Goal: Task Accomplishment & Management: Manage account settings

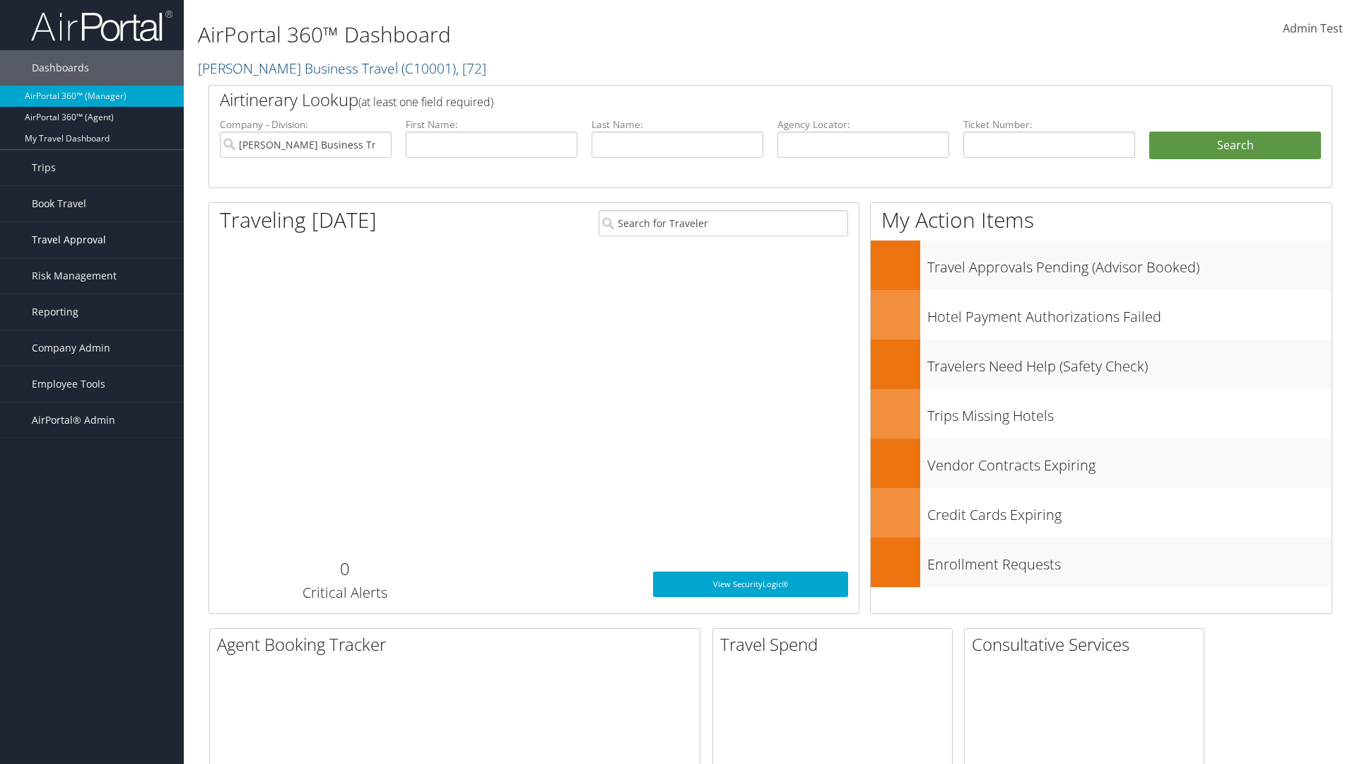
click at [92, 240] on span "Travel Approval" at bounding box center [69, 239] width 74 height 35
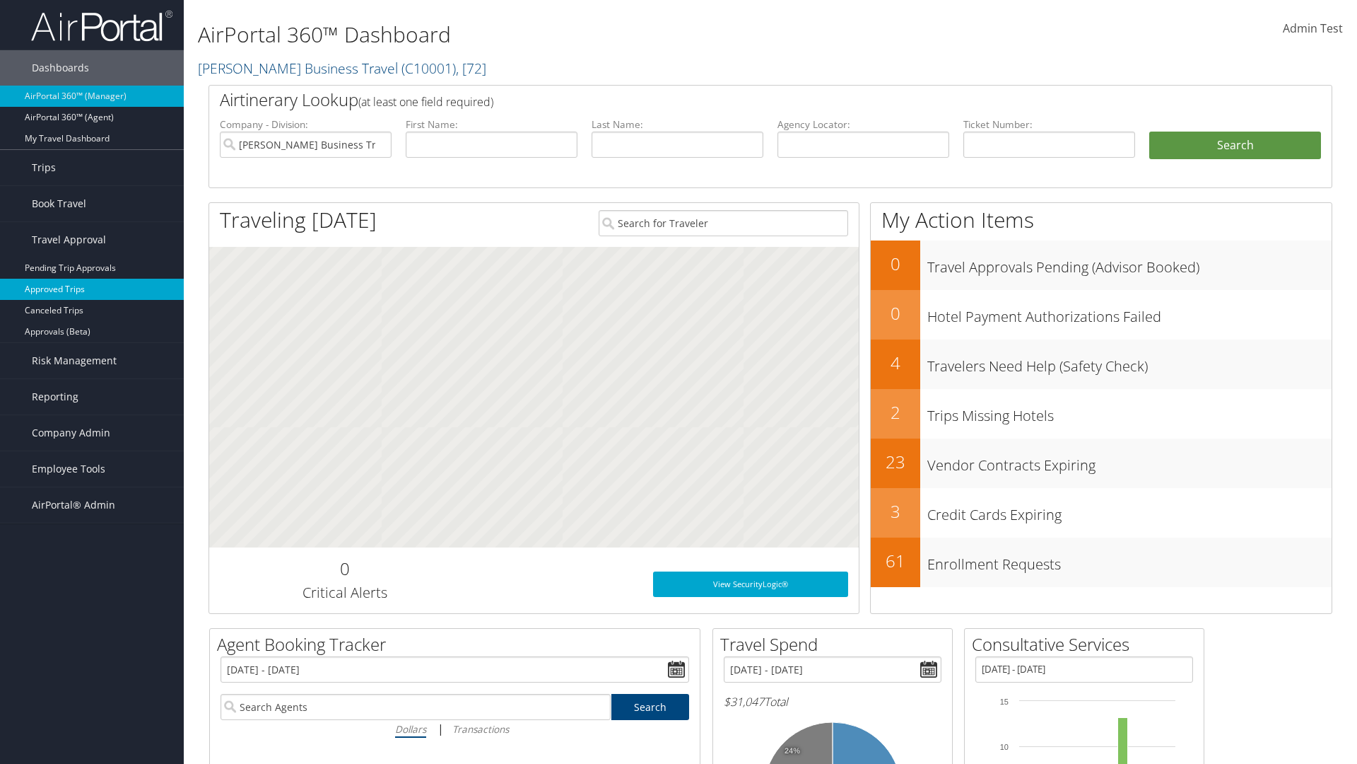
click at [92, 289] on link "Approved Trips" at bounding box center [92, 289] width 184 height 21
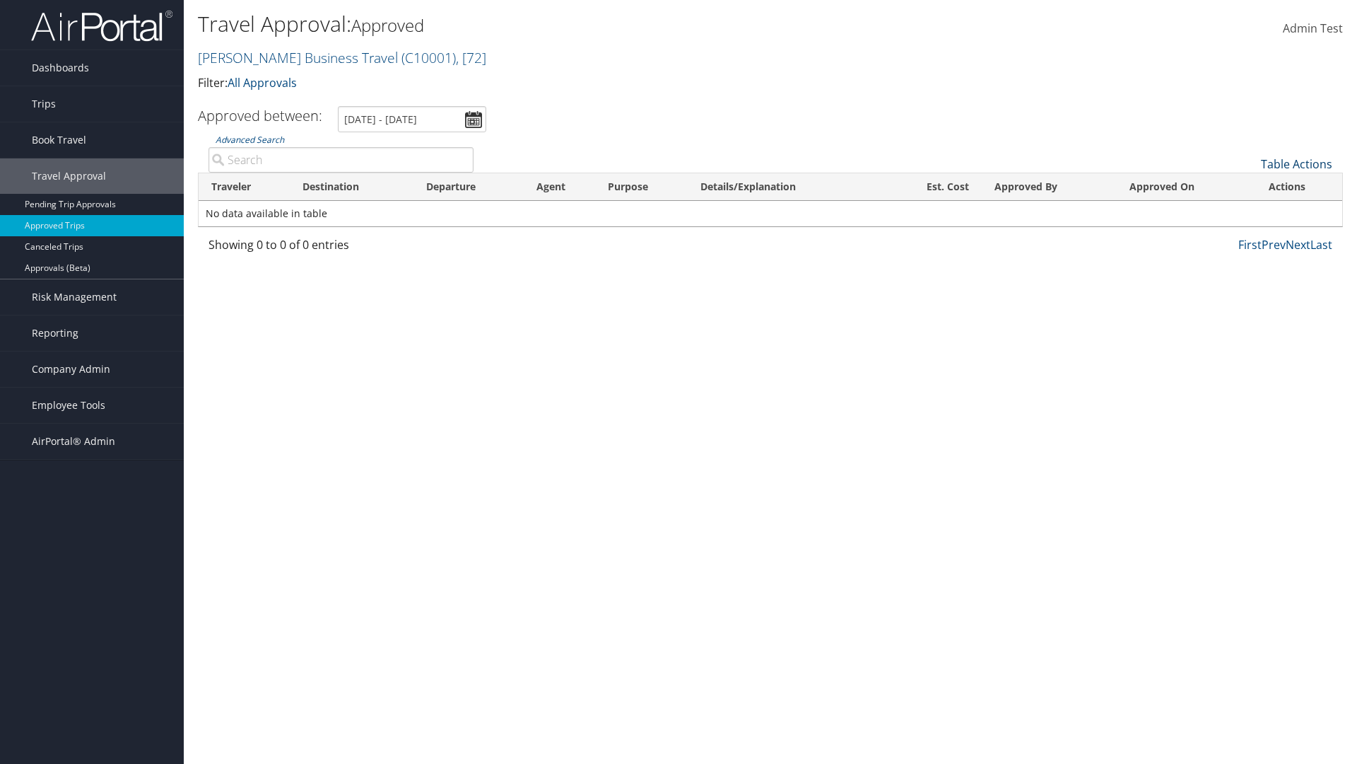
click at [1297, 164] on link "Table Actions" at bounding box center [1296, 164] width 71 height 16
click at [1249, 186] on link "Download Report" at bounding box center [1250, 186] width 186 height 24
click at [1297, 164] on link "Table Actions" at bounding box center [1296, 164] width 71 height 16
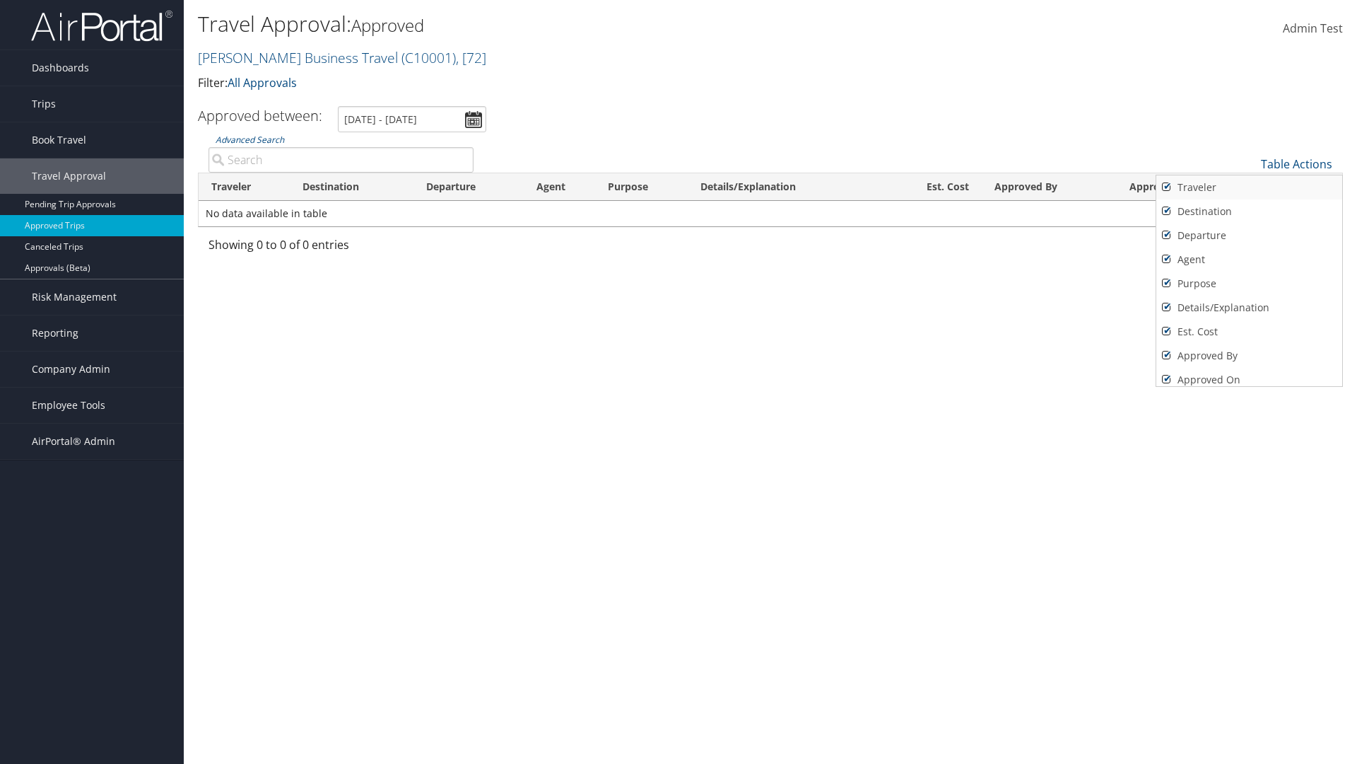
click at [1249, 187] on link "Traveler" at bounding box center [1250, 187] width 186 height 24
click at [1249, 211] on link "Destination" at bounding box center [1250, 211] width 186 height 24
click at [1249, 235] on link "Departure" at bounding box center [1250, 235] width 186 height 24
click at [1249, 259] on link "Agent" at bounding box center [1250, 259] width 186 height 24
click at [1249, 284] on link "Purpose" at bounding box center [1250, 283] width 186 height 24
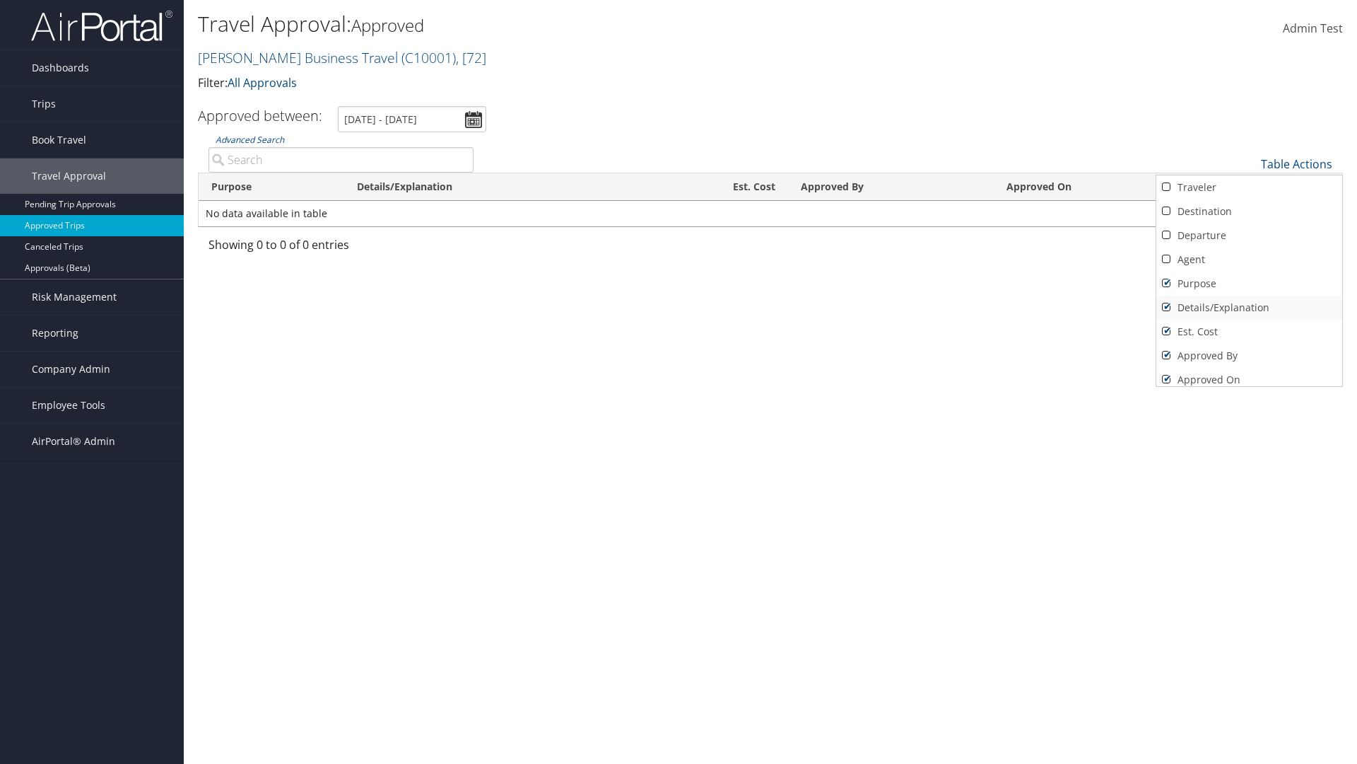
click at [1249, 308] on link "Details/Explanation" at bounding box center [1250, 308] width 186 height 24
click at [1249, 332] on link "Est. Cost" at bounding box center [1250, 332] width 186 height 24
click at [1249, 356] on link "Approved By" at bounding box center [1250, 356] width 186 height 24
click at [1249, 374] on link "Approved On" at bounding box center [1250, 380] width 186 height 24
click at [679, 382] on div at bounding box center [678, 382] width 1357 height 764
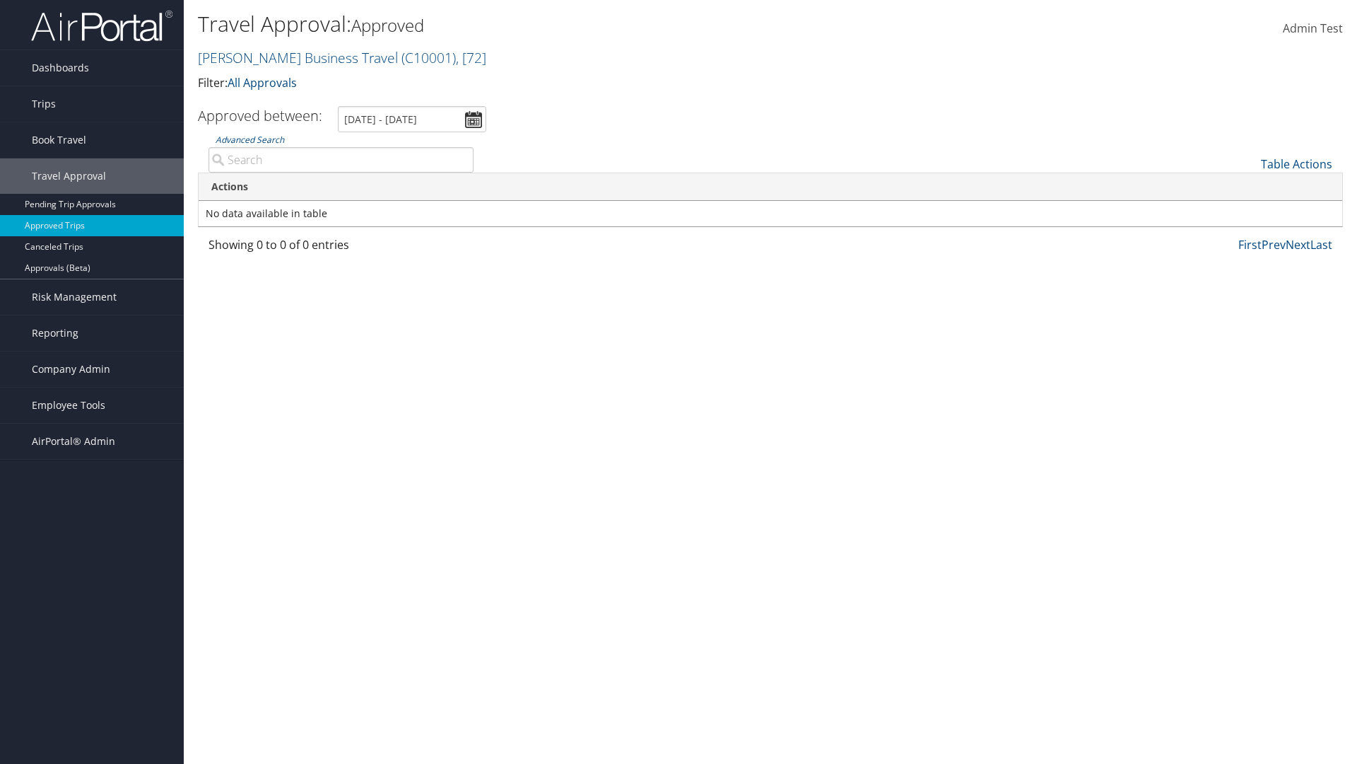
scroll to position [17, 0]
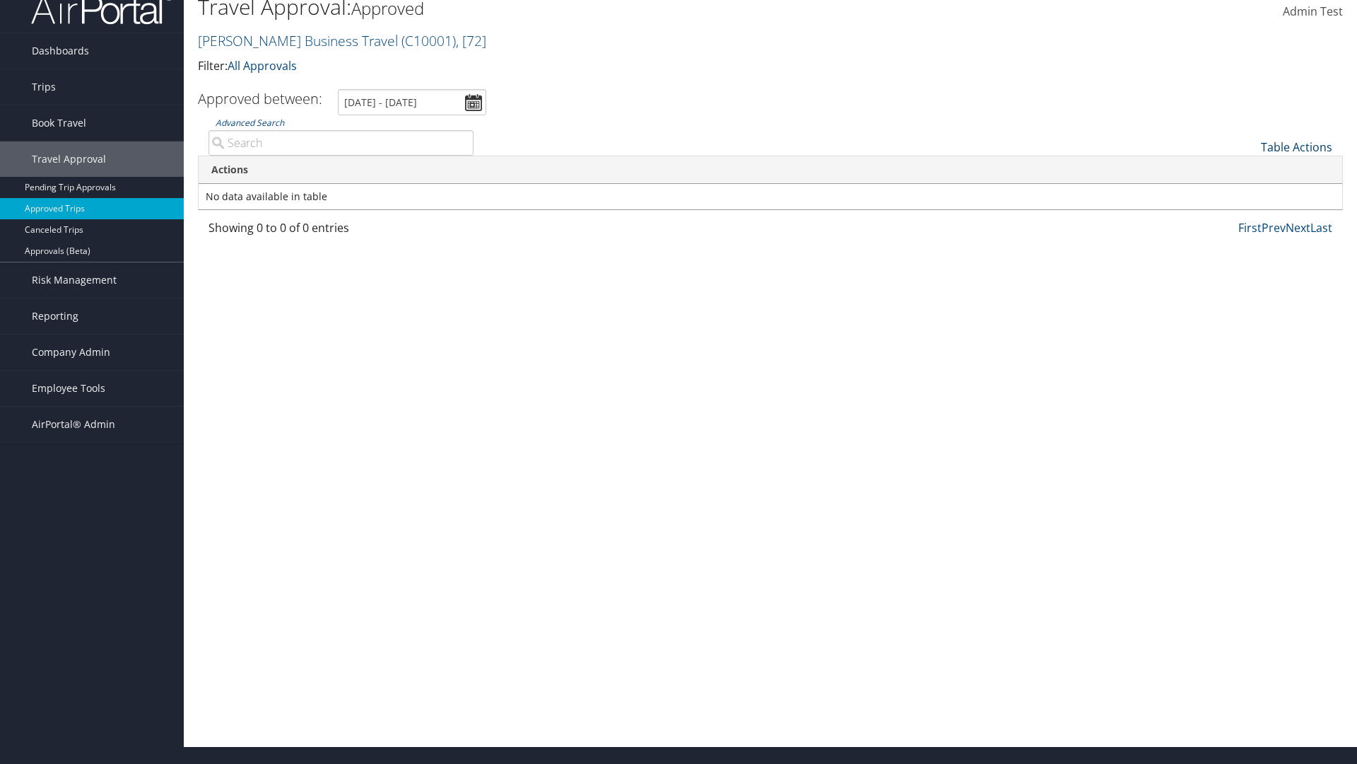
click at [1297, 147] on link "Table Actions" at bounding box center [1296, 147] width 71 height 16
